Goal: Transaction & Acquisition: Subscribe to service/newsletter

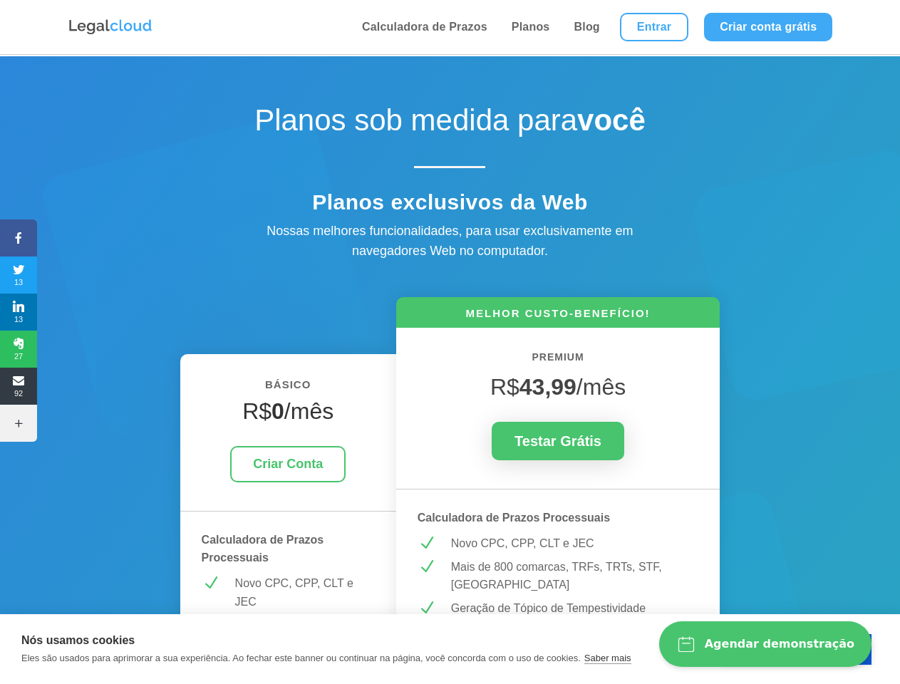
click at [19, 238] on icon at bounding box center [18, 237] width 37 height 11
click at [19, 275] on span "13" at bounding box center [18, 275] width 37 height 23
click at [19, 312] on span "13" at bounding box center [18, 312] width 37 height 23
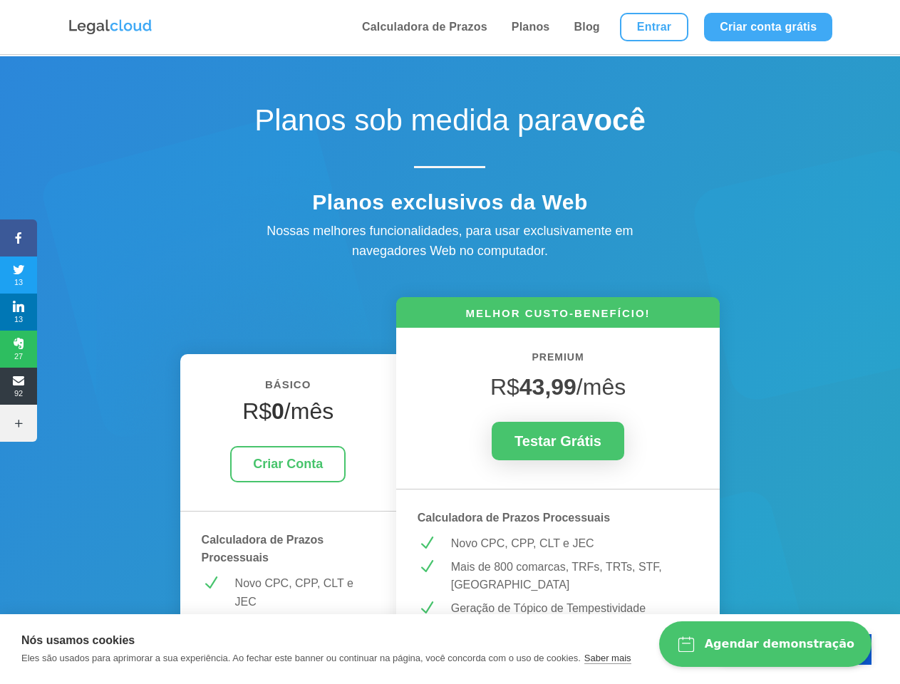
click at [19, 349] on span "27" at bounding box center [18, 349] width 37 height 23
click at [19, 386] on span "92" at bounding box center [18, 386] width 37 height 23
click at [19, 423] on icon at bounding box center [18, 423] width 37 height 11
